Goal: Find specific page/section: Find specific page/section

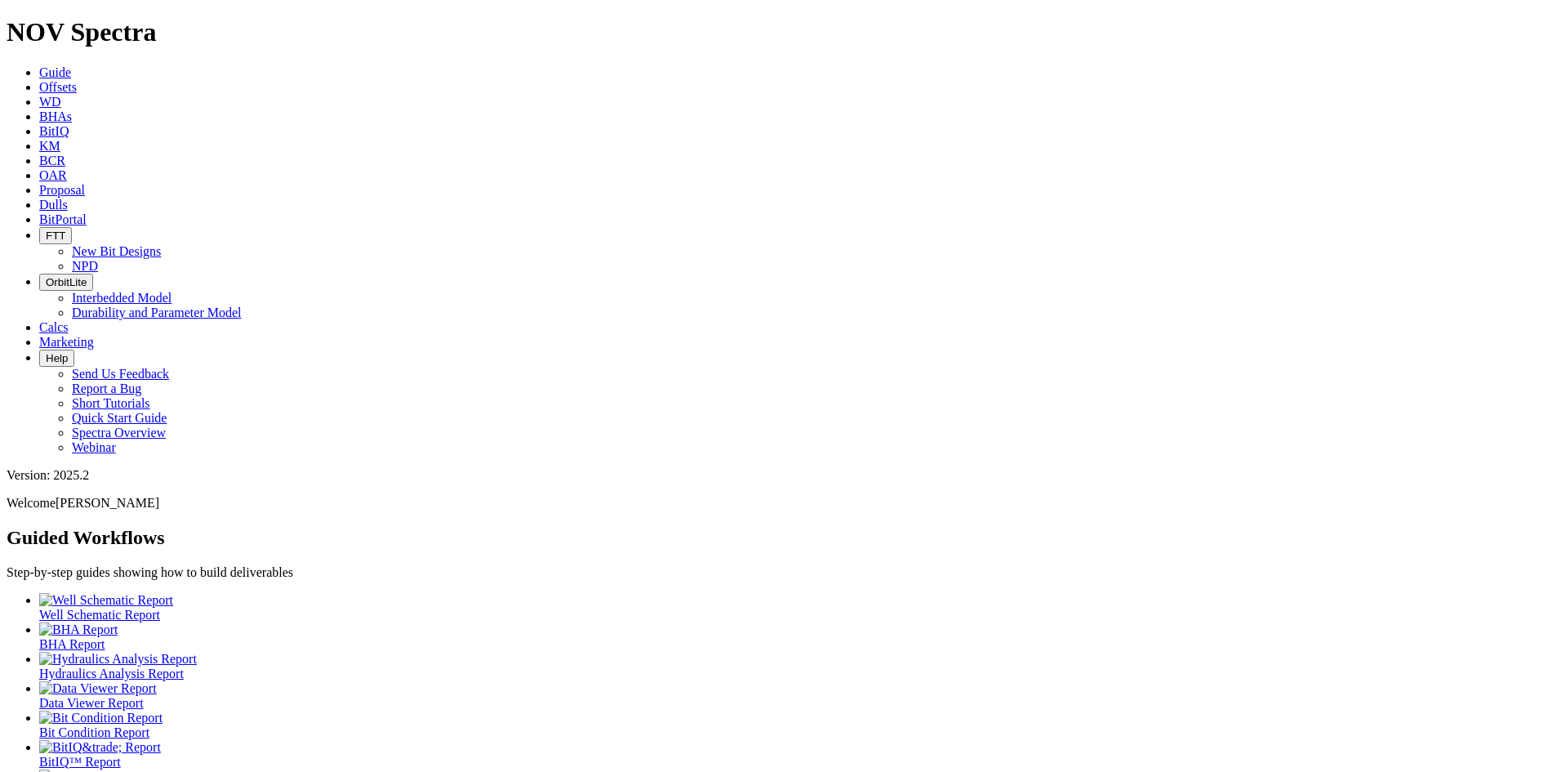
click at [68, 198] on link "Dulls" at bounding box center [52, 205] width 28 height 14
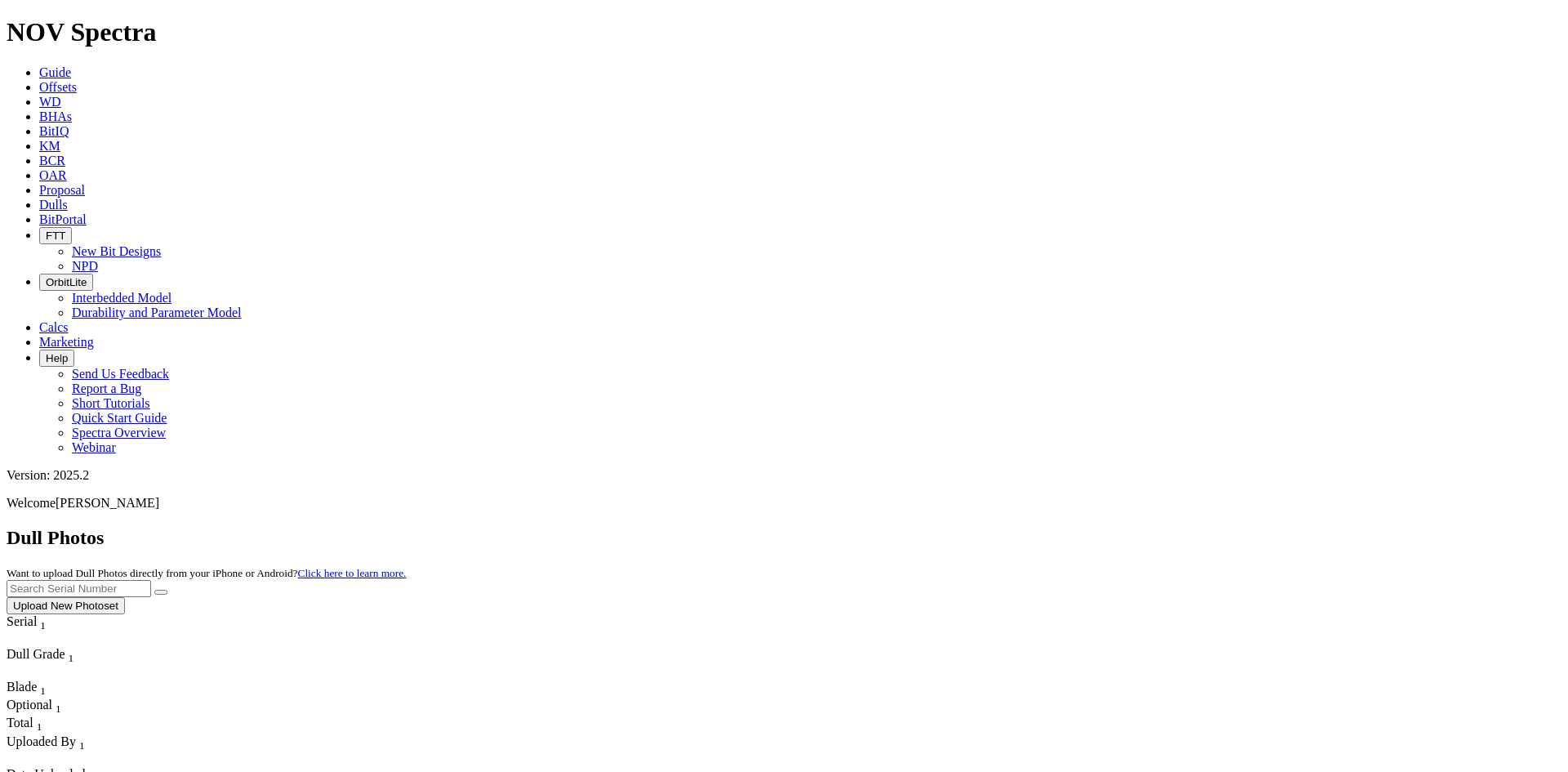
click at [151, 580] on input "text" at bounding box center [79, 588] width 145 height 17
type input "am1"
click at [167, 589] on button "submit" at bounding box center [160, 591] width 13 height 5
click at [39, 80] on icon at bounding box center [39, 86] width 0 height 14
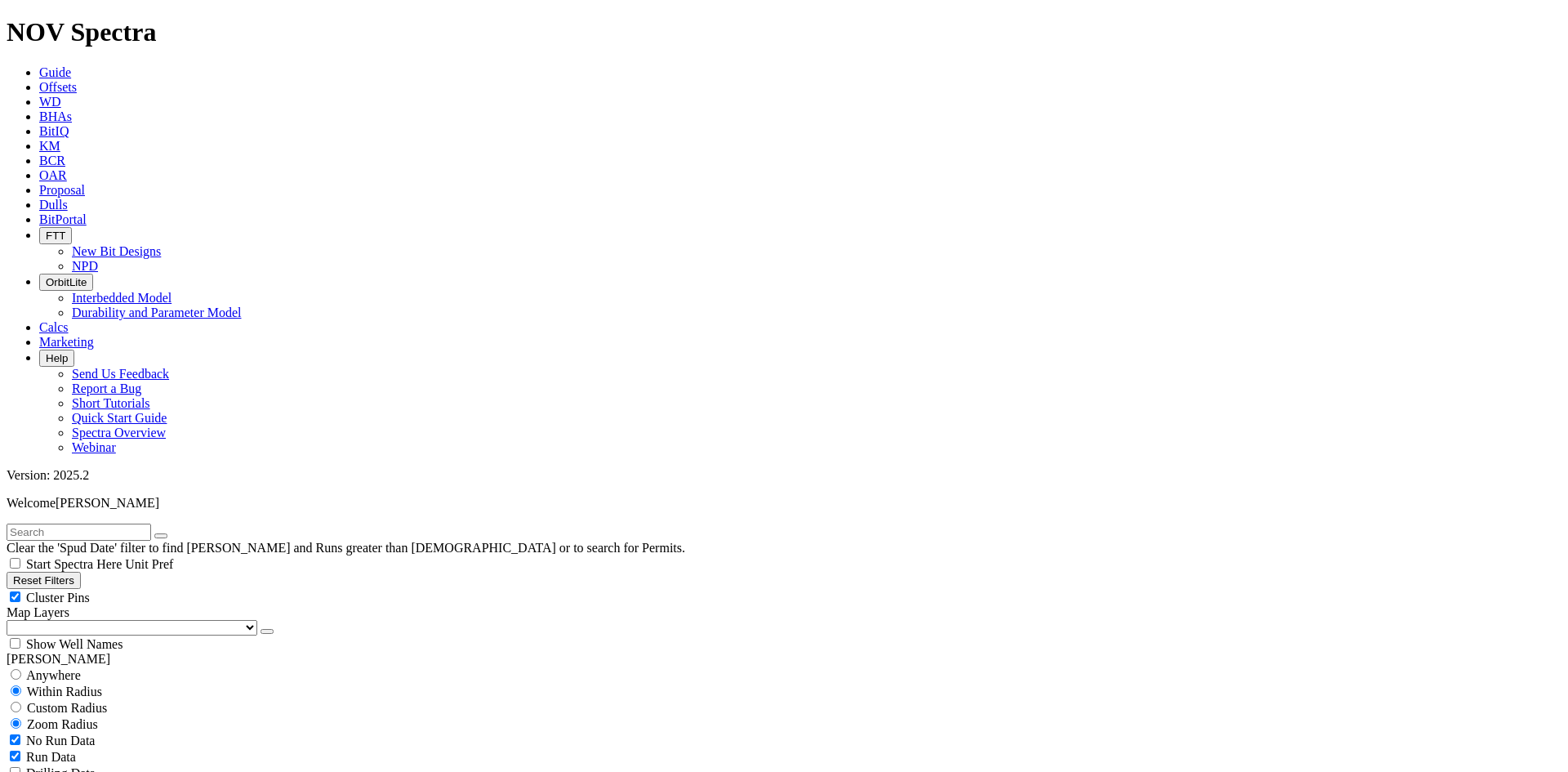
click at [120, 523] on input "text" at bounding box center [79, 532] width 145 height 17
type input "am1"
click at [171, 533] on button "submit" at bounding box center [177, 535] width 13 height 5
click at [47, 668] on span "Anywhere" at bounding box center [53, 675] width 54 height 14
radio input "true"
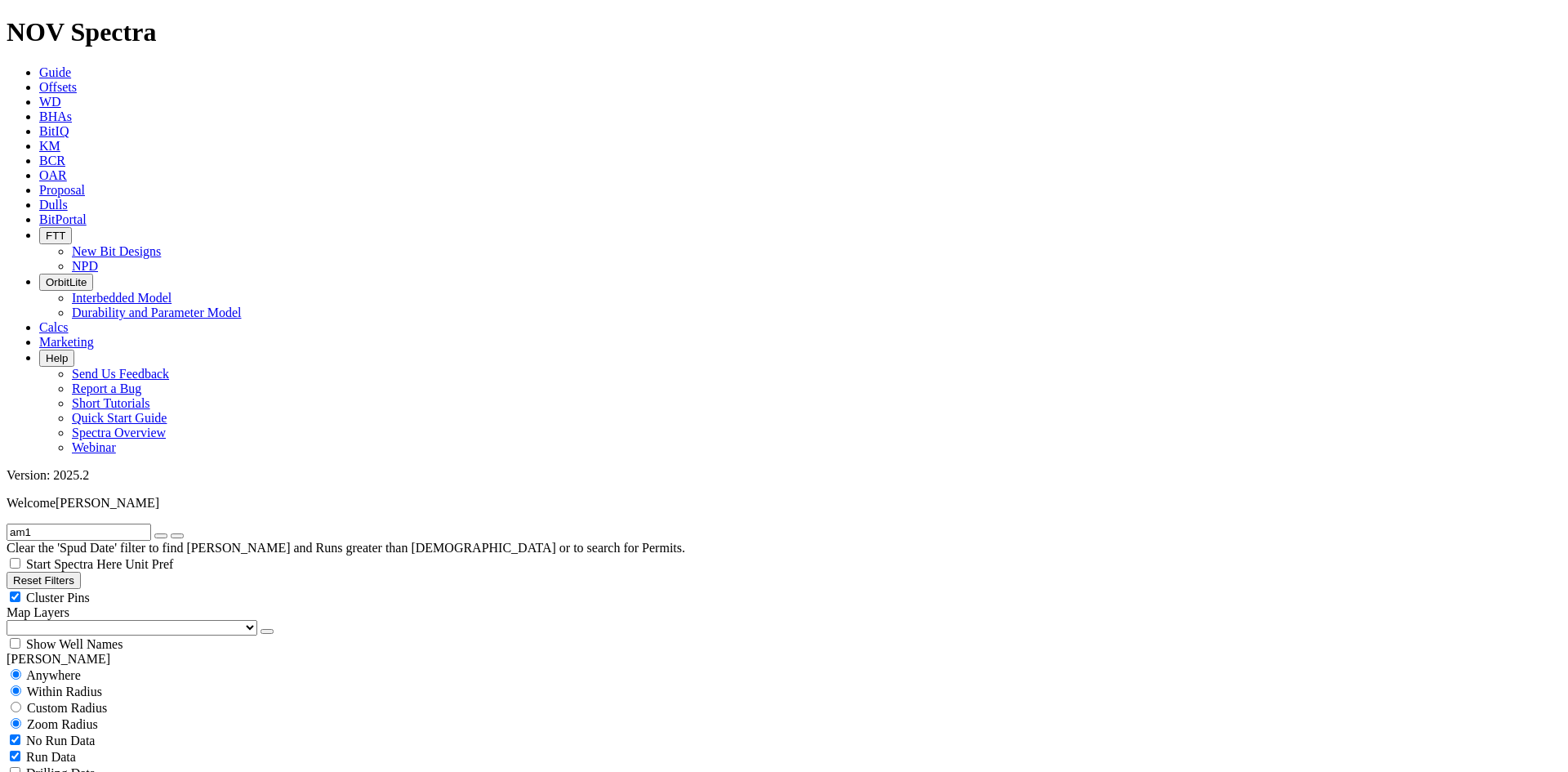
radio input "false"
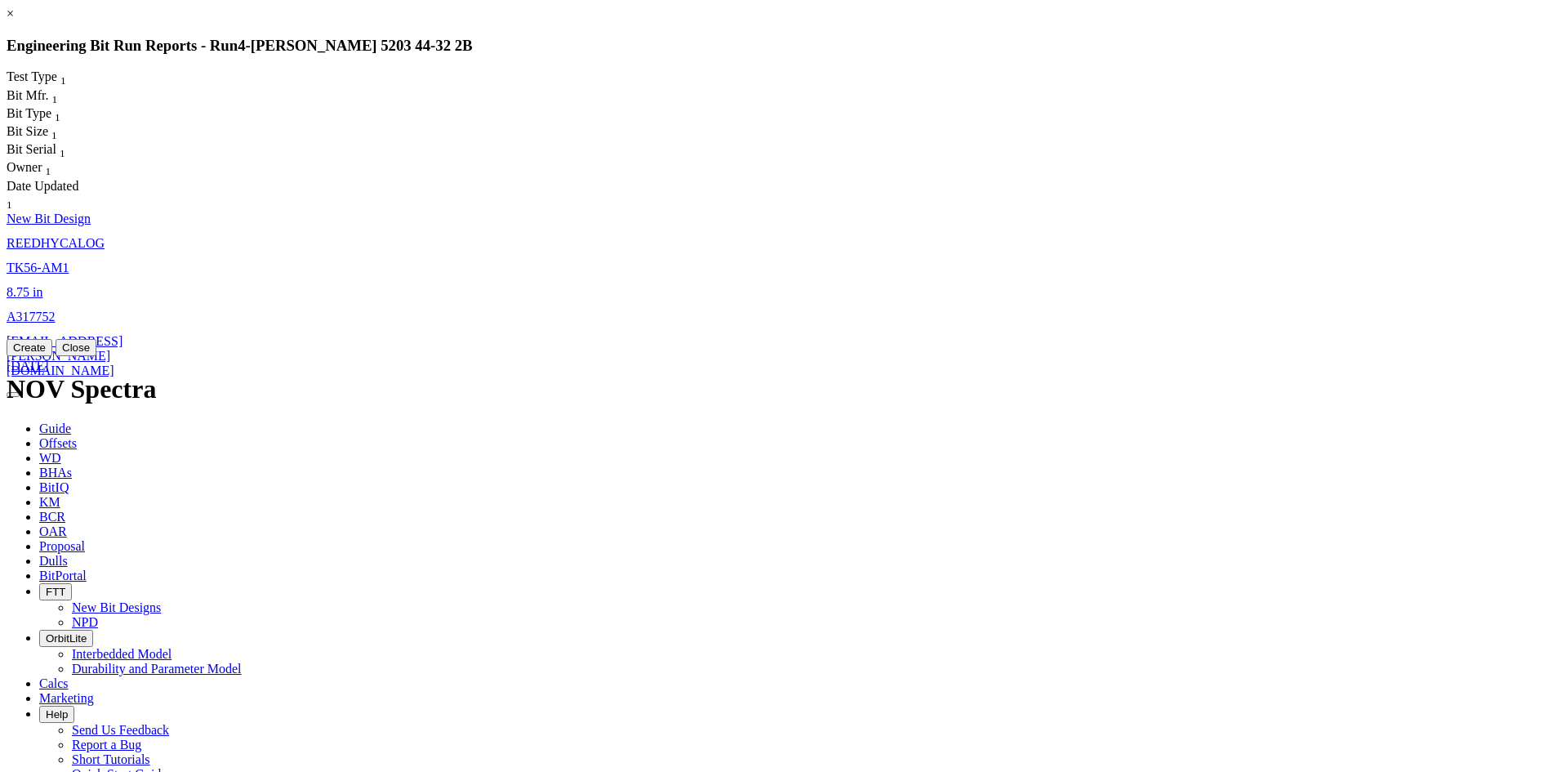
click at [122, 334] on link "[EMAIL_ADDRESS][PERSON_NAME][DOMAIN_NAME]" at bounding box center [64, 355] width 116 height 44
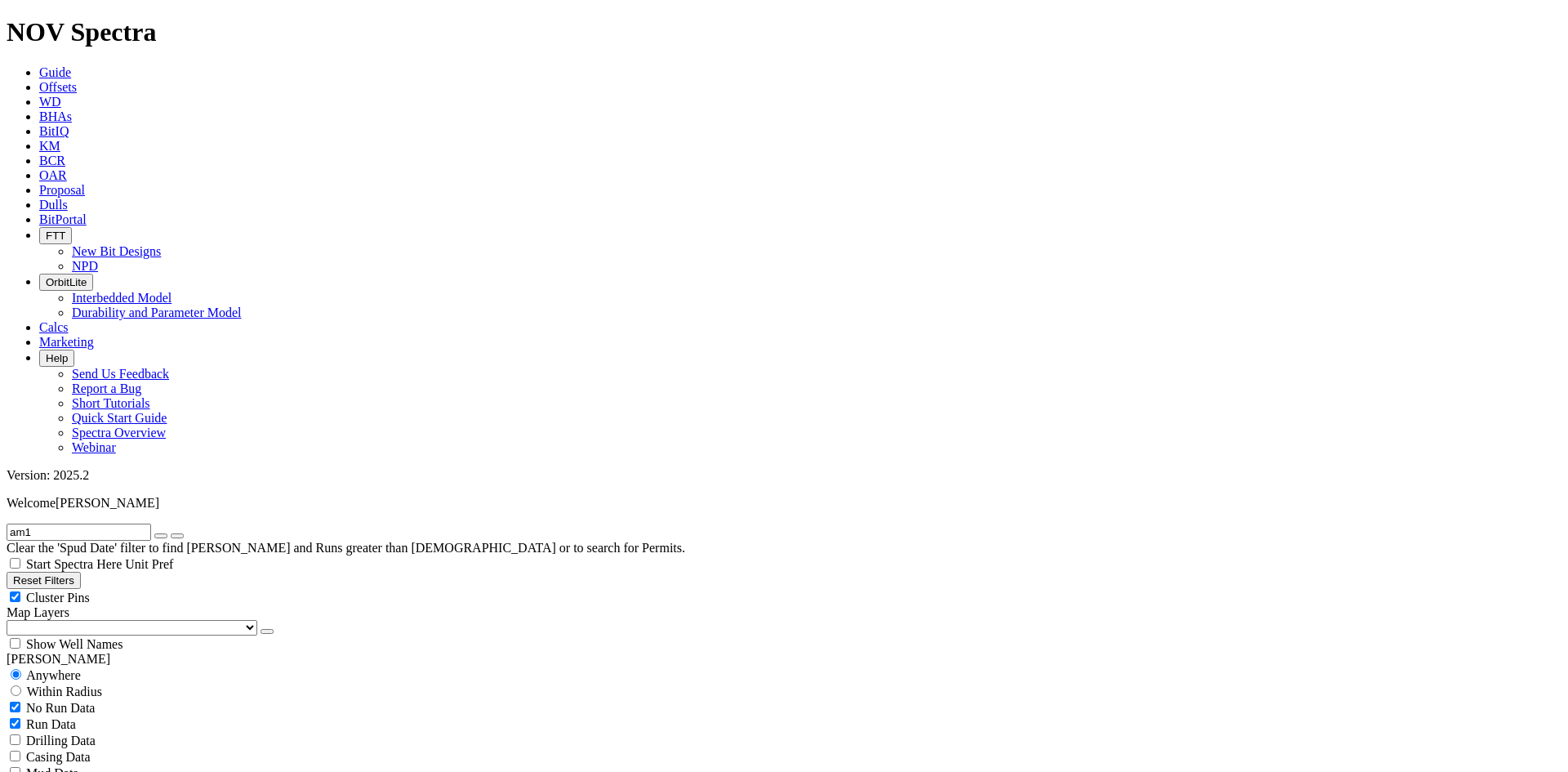
select select "New Bit Design"
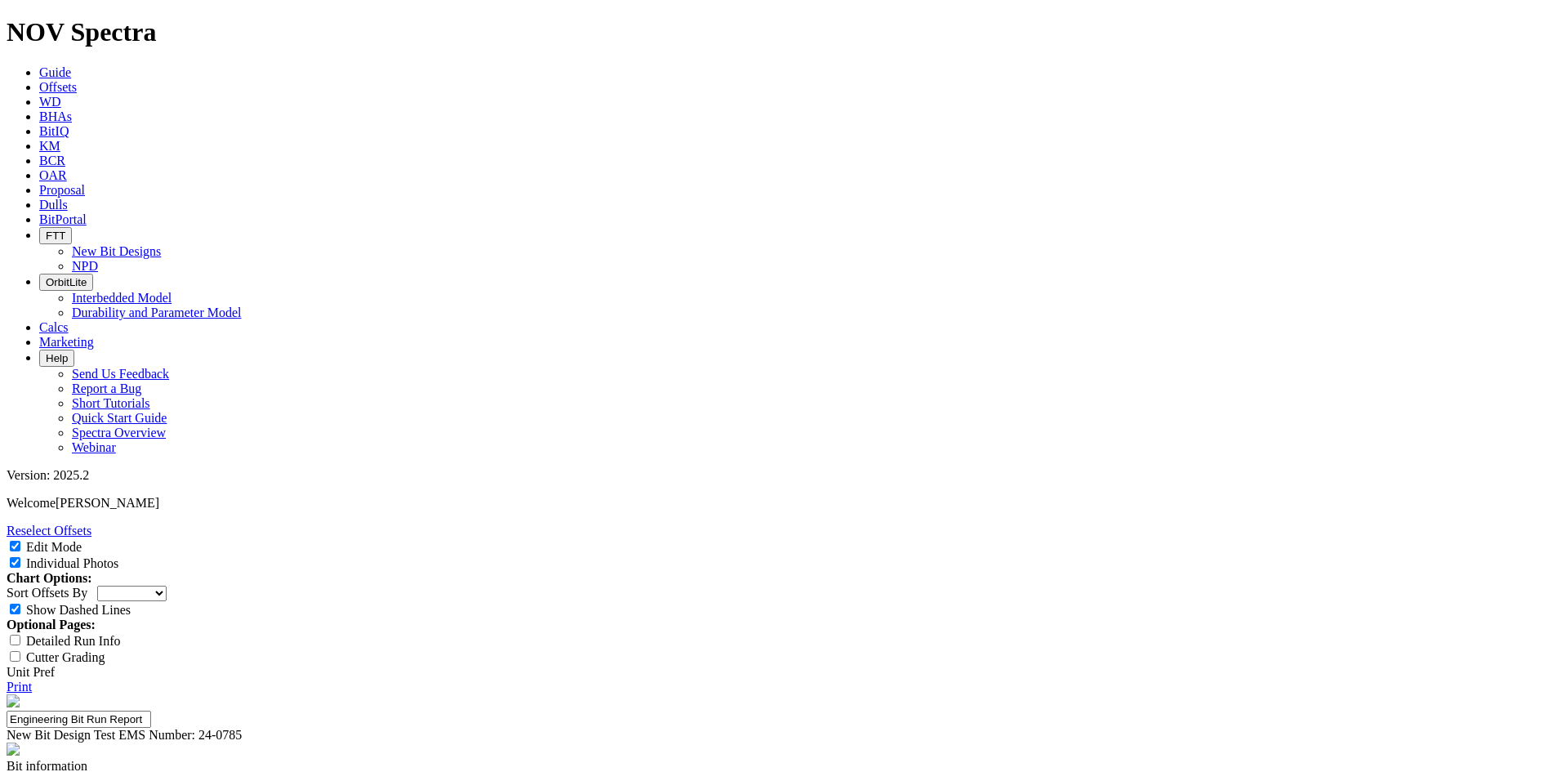
click at [32, 680] on link "Print" at bounding box center [19, 687] width 25 height 14
